Goal: Consume media (video, audio): Consume media (video, audio)

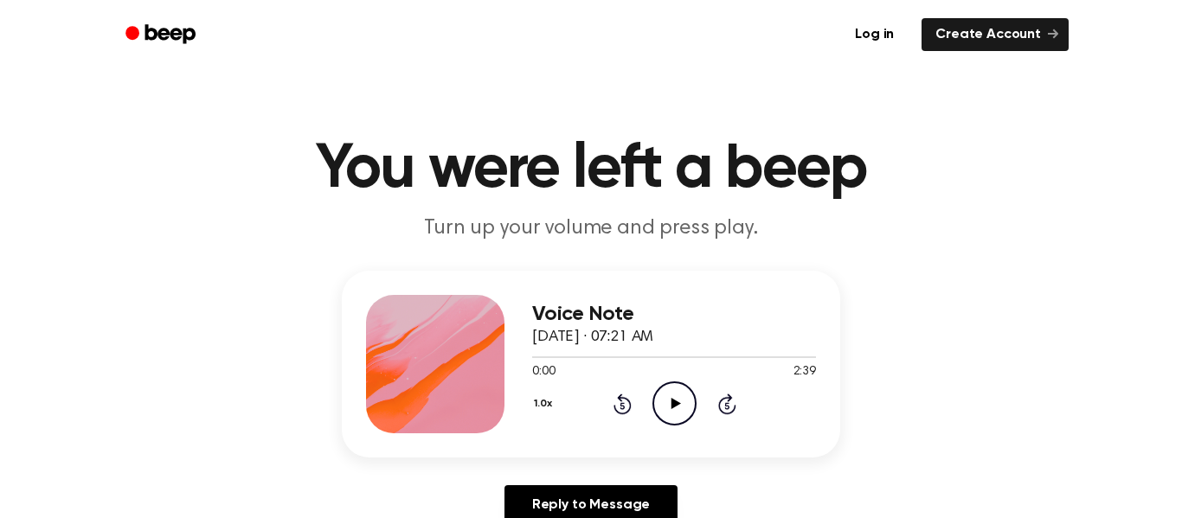
click at [686, 411] on icon "Play Audio" at bounding box center [674, 404] width 44 height 44
click at [548, 405] on button "1.0x" at bounding box center [545, 403] width 26 height 29
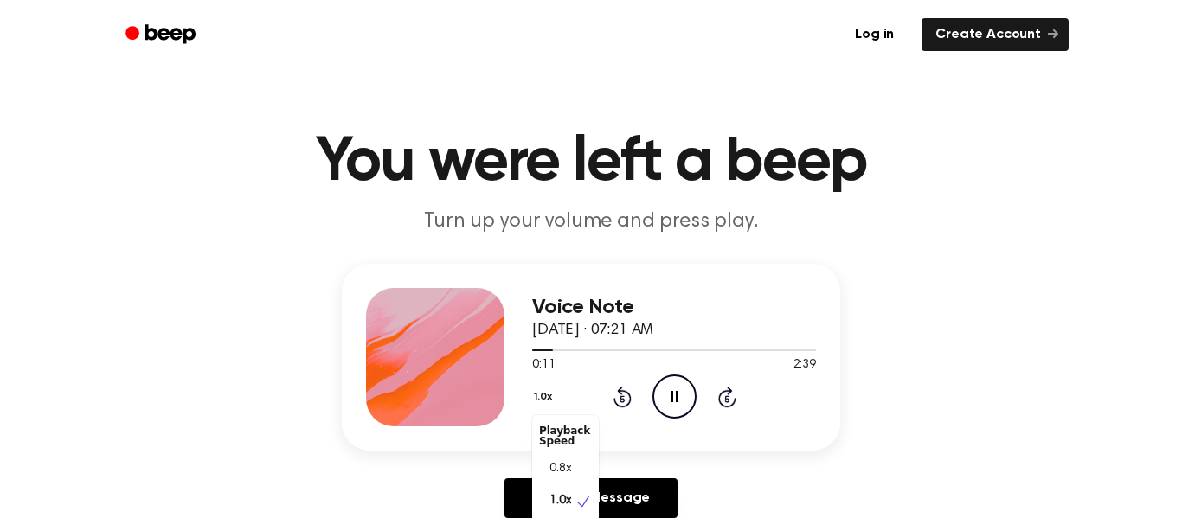
click at [296, 298] on div "Voice Note [DATE] · 07:21 AM 0:11 2:39 Your browser does not support the [objec…" at bounding box center [591, 398] width 1140 height 268
click at [729, 397] on icon "Skip 5 seconds" at bounding box center [726, 397] width 19 height 22
click at [726, 386] on icon "Skip 5 seconds" at bounding box center [726, 397] width 19 height 22
click at [628, 402] on icon at bounding box center [622, 397] width 18 height 21
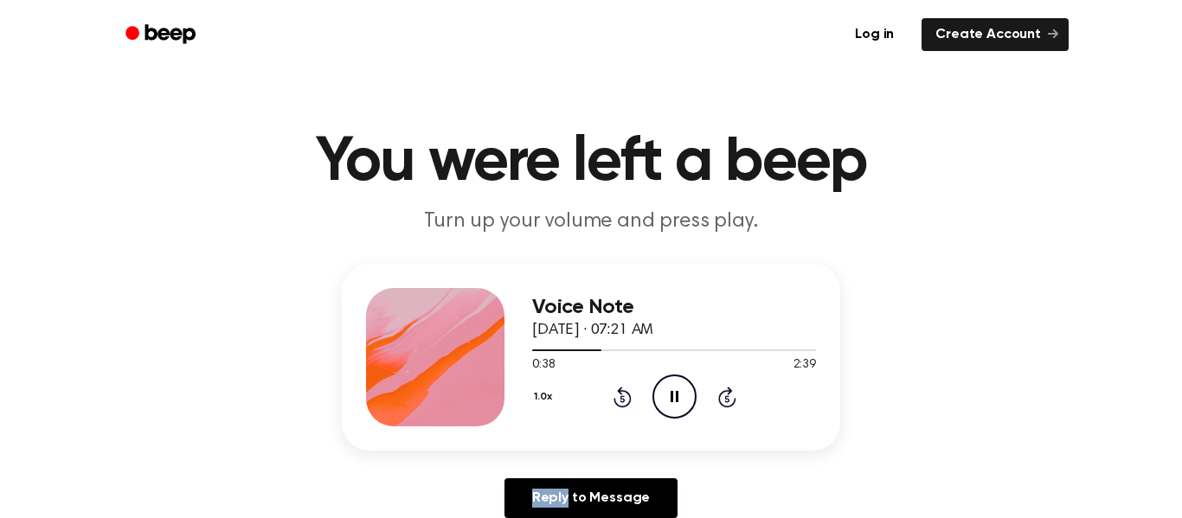
click at [628, 402] on icon at bounding box center [622, 397] width 18 height 21
click at [630, 404] on icon "Rewind 5 seconds" at bounding box center [621, 397] width 19 height 22
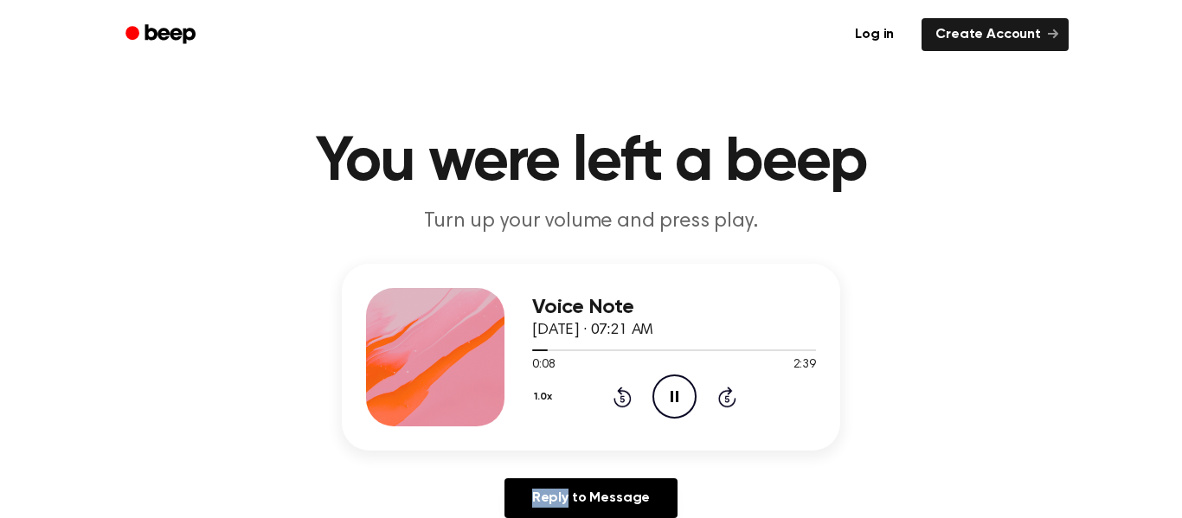
click at [630, 404] on icon "Rewind 5 seconds" at bounding box center [621, 397] width 19 height 22
click at [311, 182] on h1 "You were left a beep" at bounding box center [591, 162] width 886 height 62
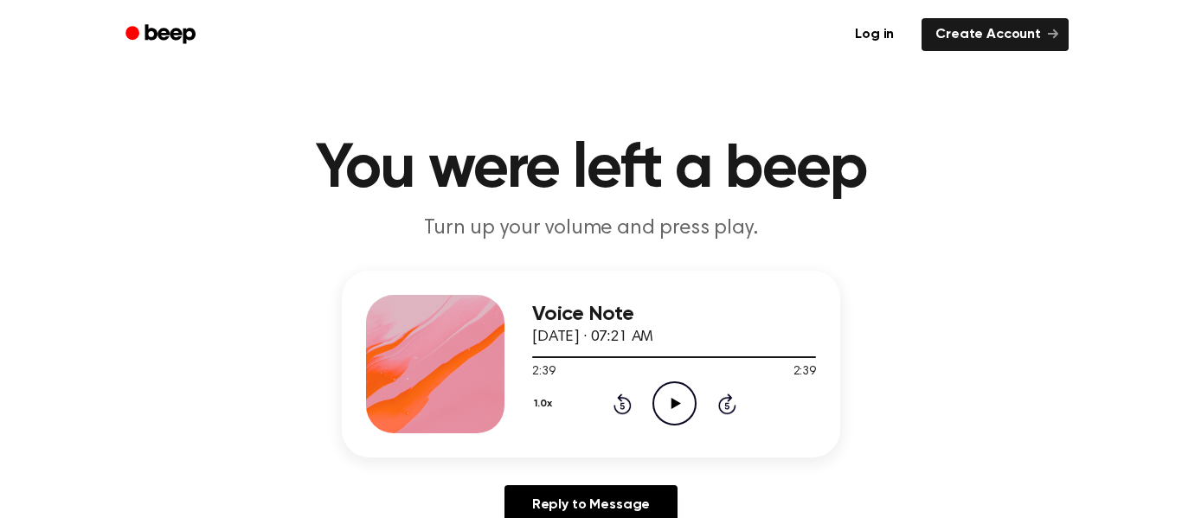
click at [685, 413] on icon "Play Audio" at bounding box center [674, 404] width 44 height 44
drag, startPoint x: 665, startPoint y: 401, endPoint x: 663, endPoint y: 456, distance: 54.6
click at [668, 401] on icon "Play Audio" at bounding box center [674, 404] width 44 height 44
click at [741, 412] on div "1.0x Rewind 5 seconds Pause Audio Skip 5 seconds" at bounding box center [674, 404] width 284 height 44
click at [721, 399] on icon at bounding box center [727, 404] width 18 height 21
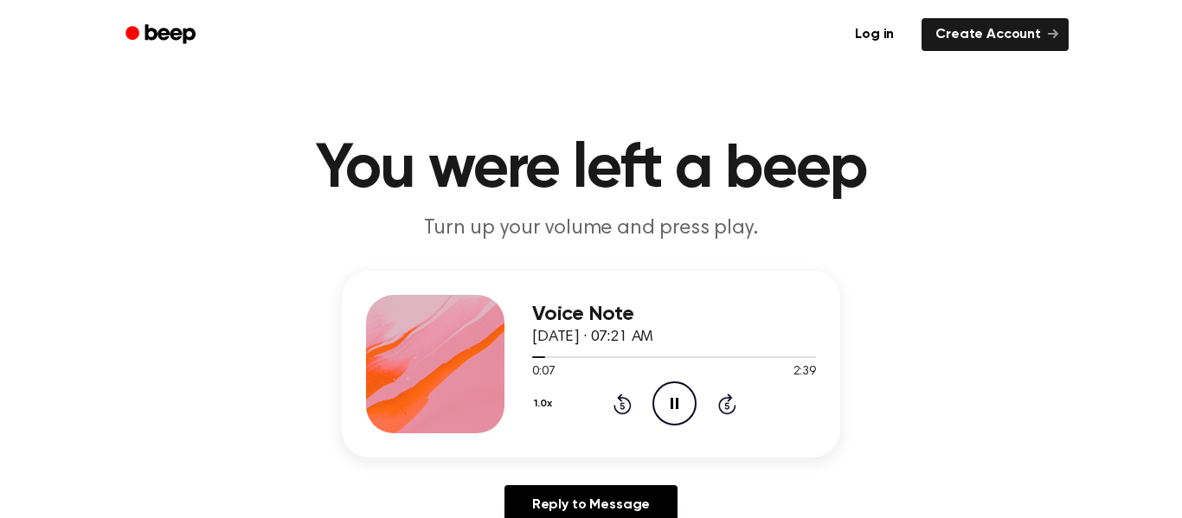
click at [721, 399] on icon at bounding box center [727, 404] width 18 height 21
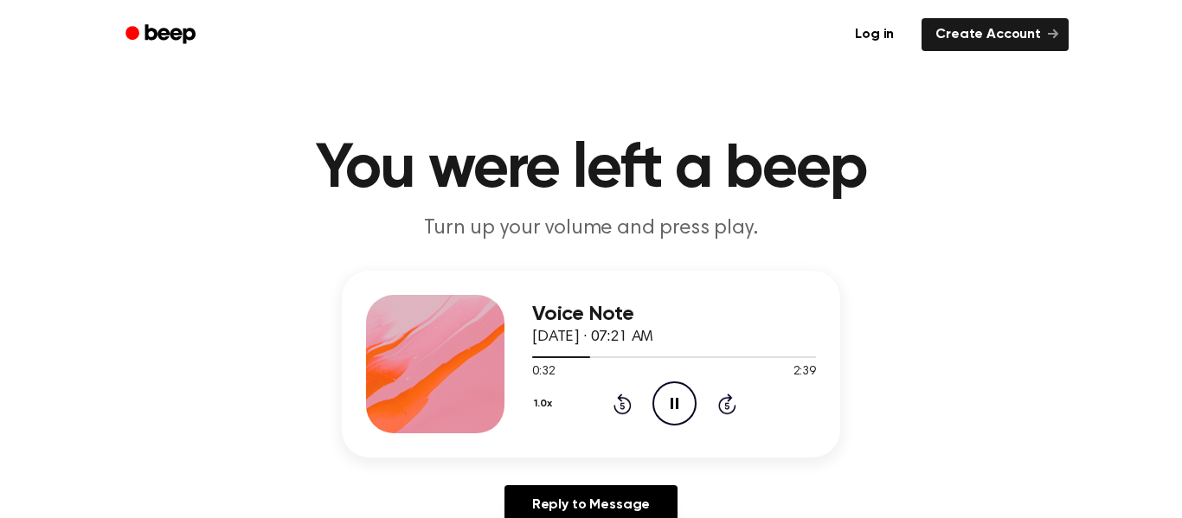
click at [723, 400] on icon "Skip 5 seconds" at bounding box center [726, 404] width 19 height 22
click at [724, 398] on icon "Skip 5 seconds" at bounding box center [726, 404] width 19 height 22
click at [726, 394] on icon "Skip 5 seconds" at bounding box center [726, 404] width 19 height 22
click at [724, 404] on icon "Skip 5 seconds" at bounding box center [726, 404] width 19 height 22
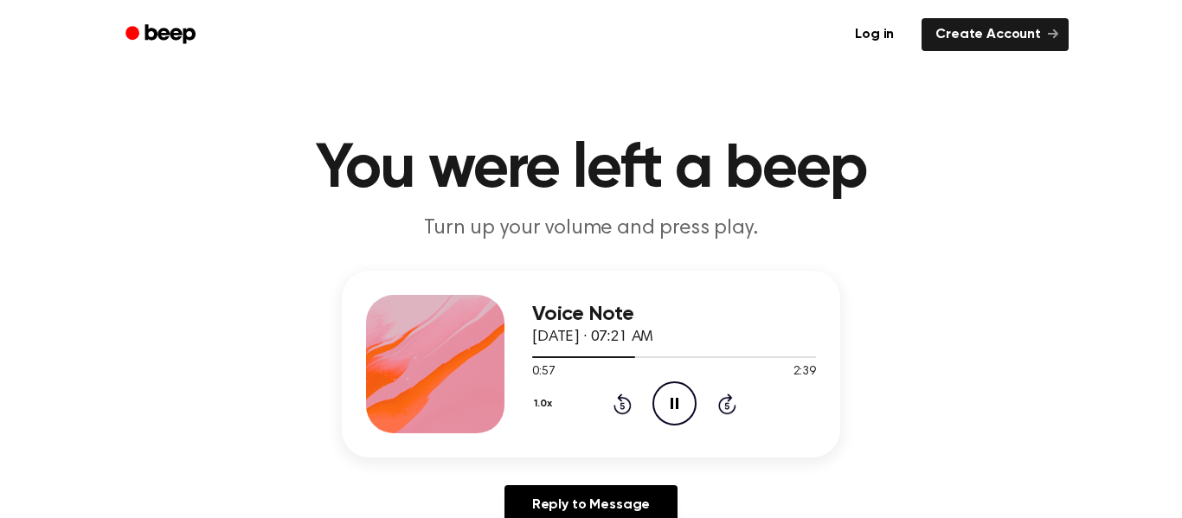
click at [724, 404] on icon "Skip 5 seconds" at bounding box center [726, 404] width 19 height 22
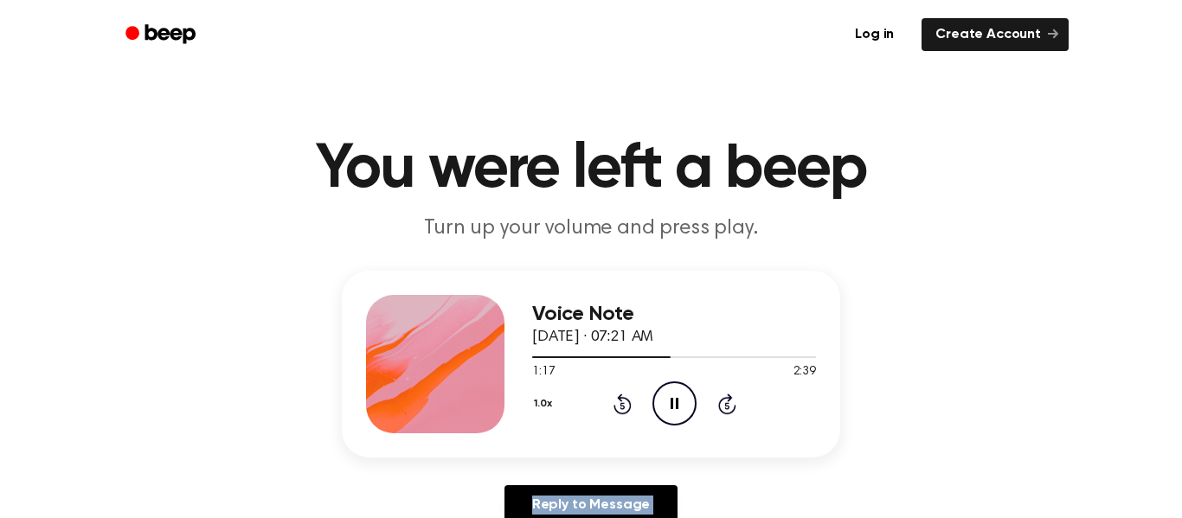
click at [724, 404] on icon "Skip 5 seconds" at bounding box center [726, 404] width 19 height 22
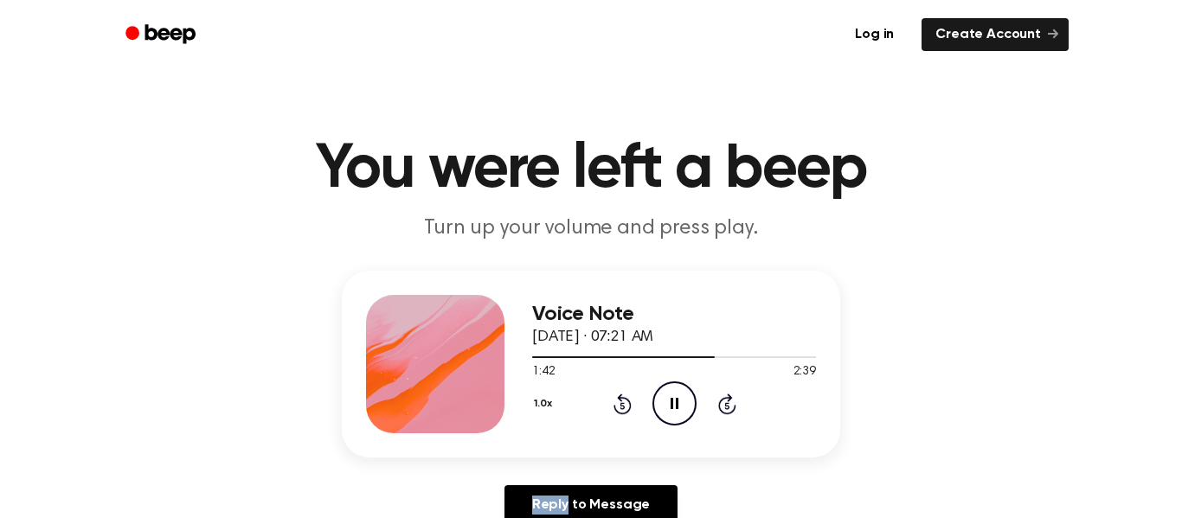
click at [724, 404] on icon "Skip 5 seconds" at bounding box center [726, 404] width 19 height 22
click at [734, 396] on icon "Skip 5 seconds" at bounding box center [726, 404] width 19 height 22
click at [743, 399] on div "1.0x Rewind 5 seconds Pause Audio Skip 5 seconds" at bounding box center [674, 404] width 284 height 44
click at [723, 403] on icon "Skip 5 seconds" at bounding box center [726, 404] width 19 height 22
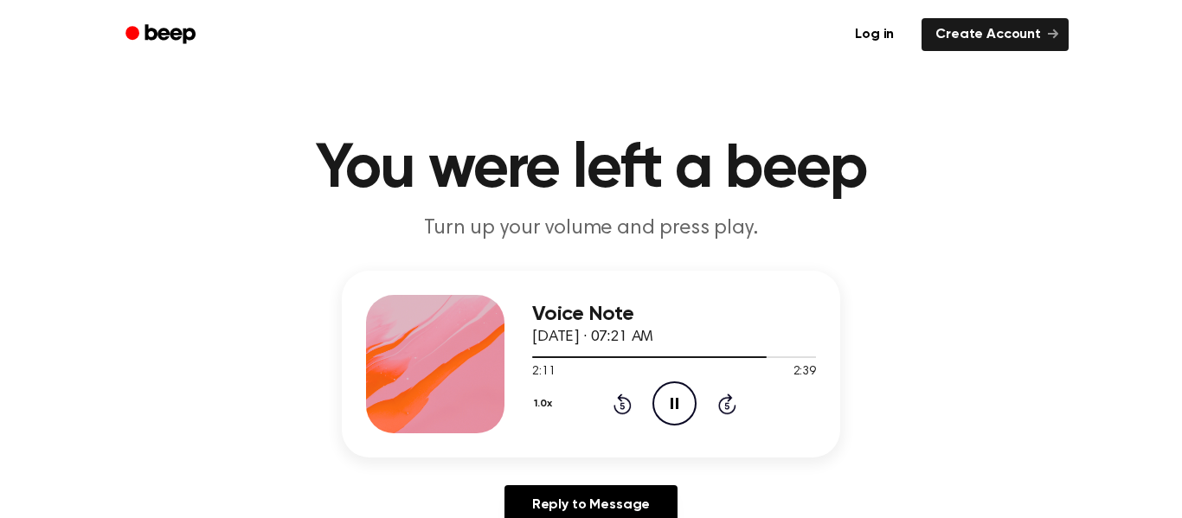
click at [725, 396] on icon at bounding box center [727, 404] width 18 height 21
click at [721, 400] on icon at bounding box center [727, 404] width 18 height 21
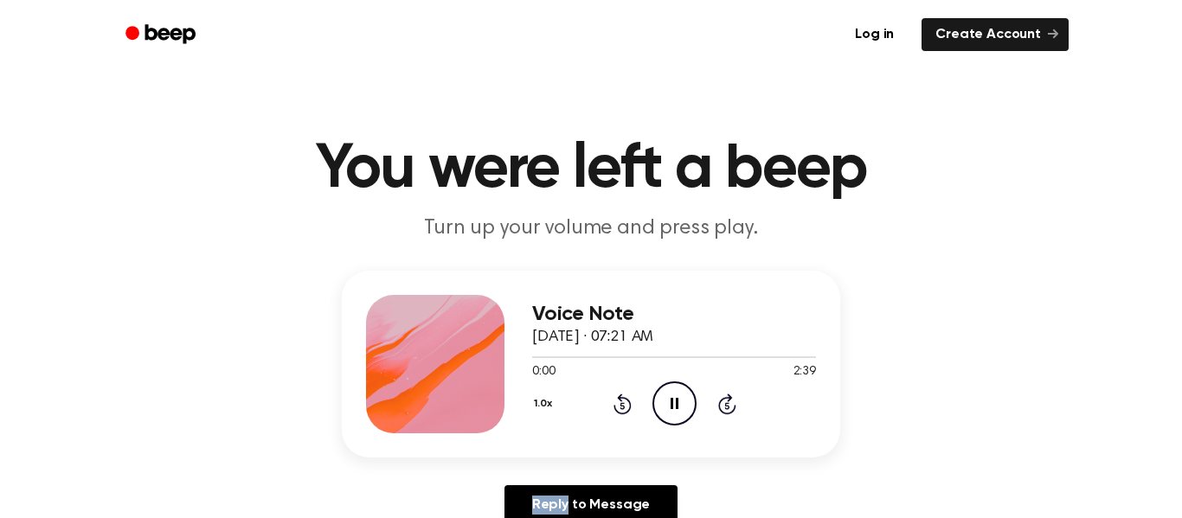
click at [721, 400] on icon at bounding box center [727, 404] width 18 height 21
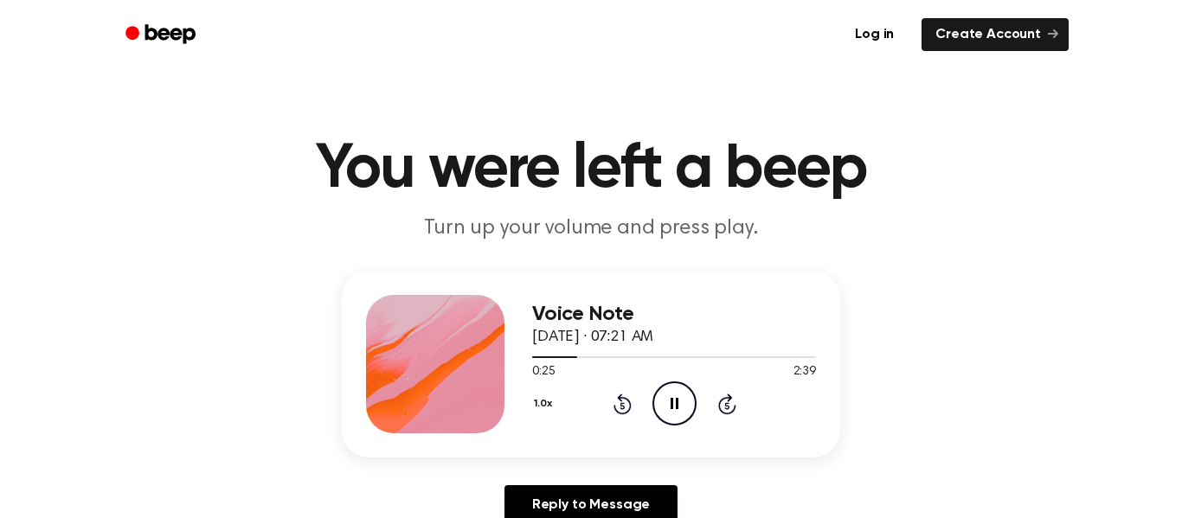
click at [721, 400] on icon at bounding box center [727, 404] width 18 height 21
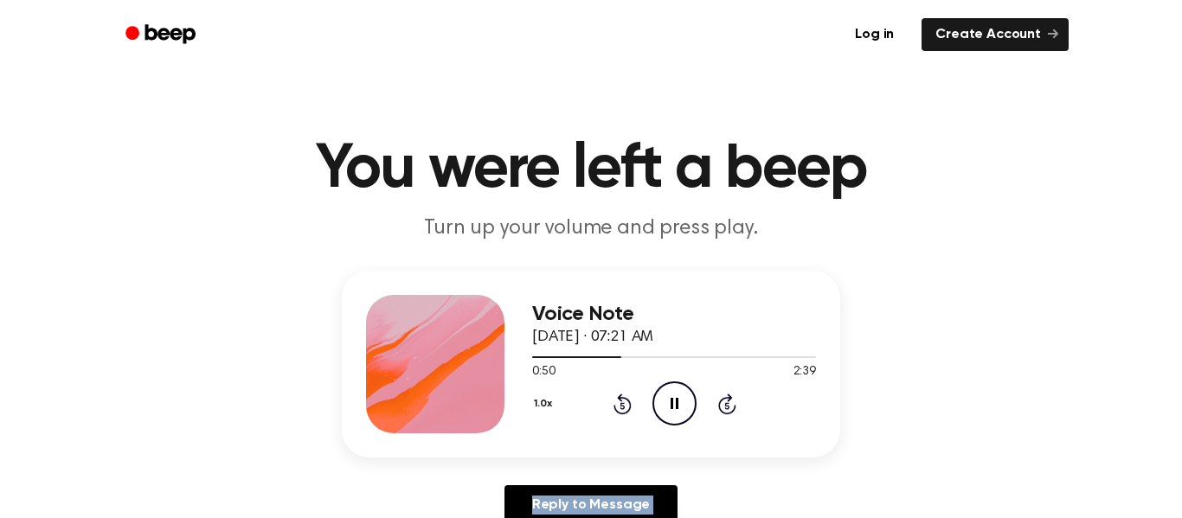
click at [721, 400] on icon at bounding box center [727, 404] width 18 height 21
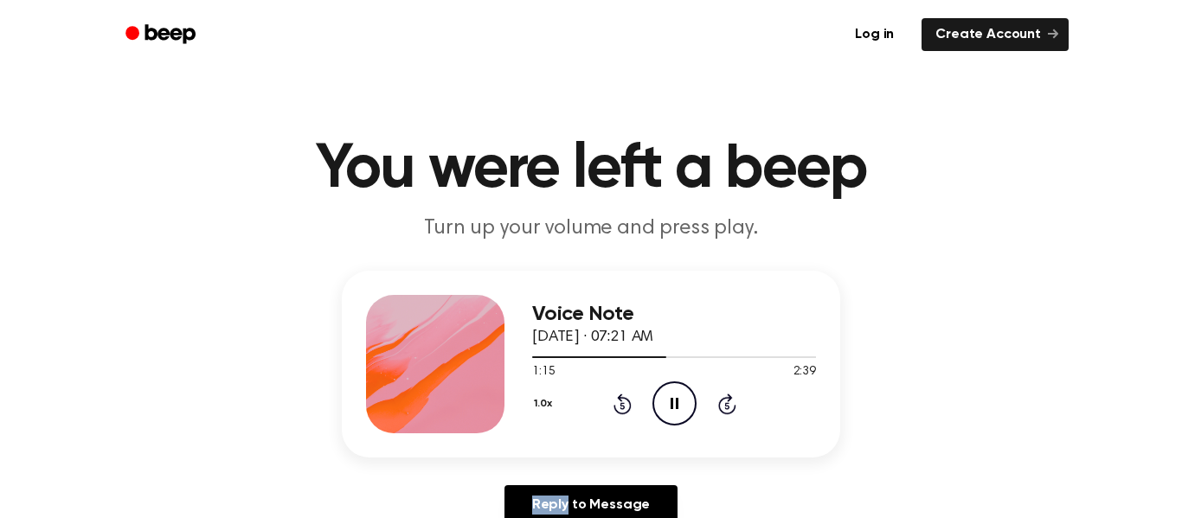
click at [721, 400] on icon at bounding box center [727, 404] width 18 height 21
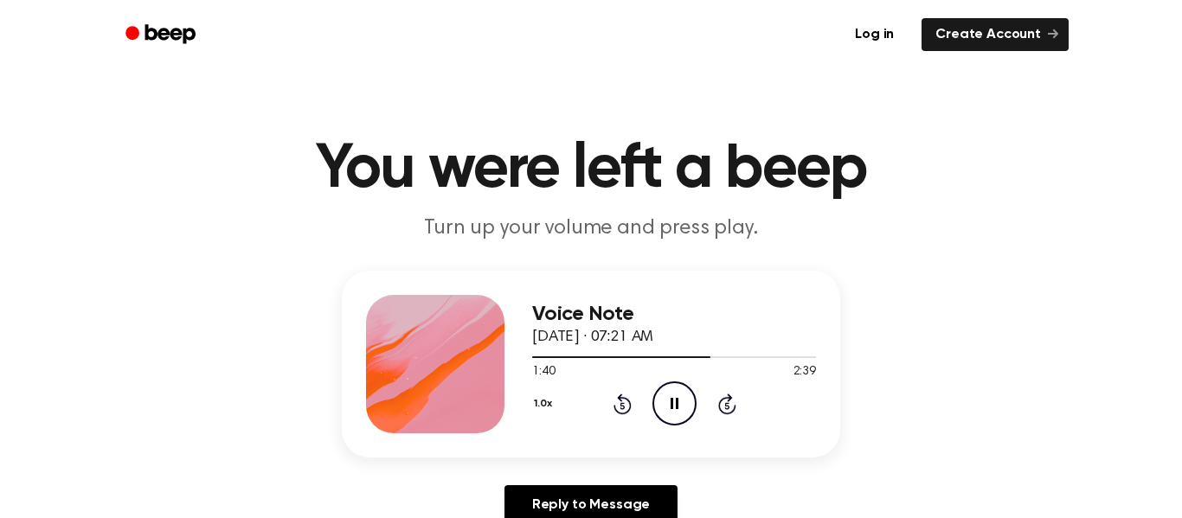
click at [721, 400] on icon at bounding box center [727, 404] width 18 height 21
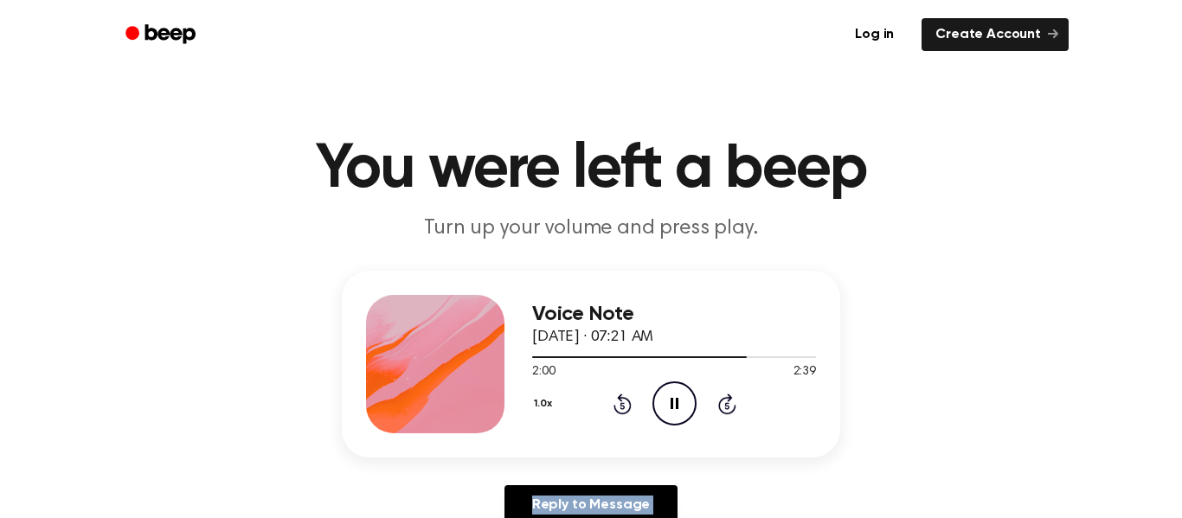
click at [721, 400] on icon at bounding box center [727, 404] width 18 height 21
